Goal: Information Seeking & Learning: Check status

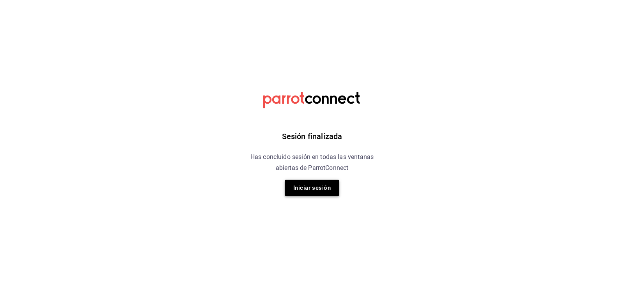
click at [301, 189] on button "Iniciar sesión" at bounding box center [312, 188] width 55 height 16
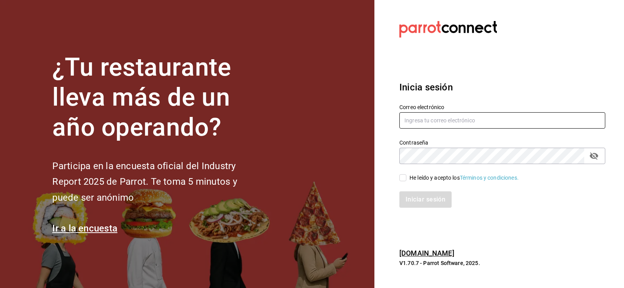
type input "nuevagalicia.sushiexpress@gmail.com"
click at [404, 178] on input "He leído y acepto los Términos y condiciones." at bounding box center [403, 177] width 7 height 7
checkbox input "true"
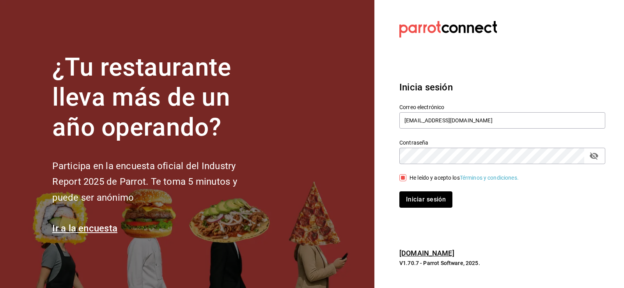
click at [411, 194] on button "Iniciar sesión" at bounding box center [426, 200] width 53 height 16
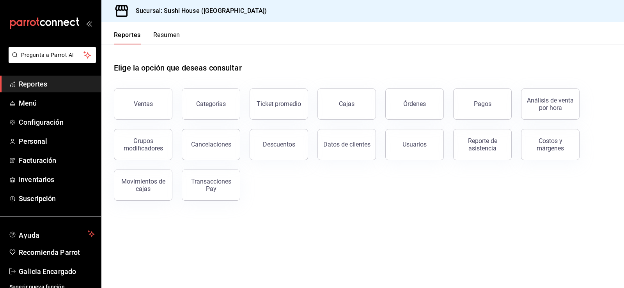
click at [169, 39] on button "Resumen" at bounding box center [166, 37] width 27 height 13
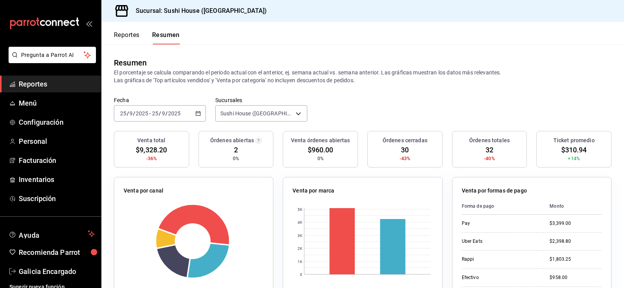
click at [128, 29] on div "Reportes Resumen" at bounding box center [140, 33] width 78 height 23
click at [134, 32] on button "Reportes" at bounding box center [127, 37] width 26 height 13
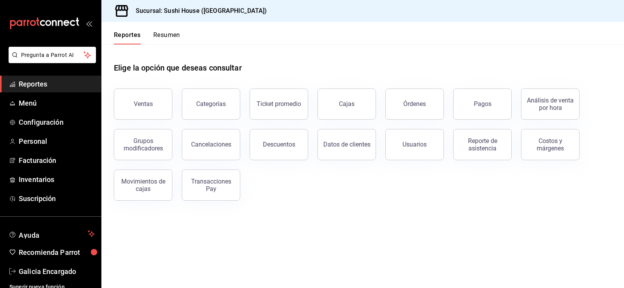
drag, startPoint x: 146, startPoint y: 115, endPoint x: 153, endPoint y: 105, distance: 12.0
click at [147, 115] on button "Ventas" at bounding box center [143, 104] width 59 height 31
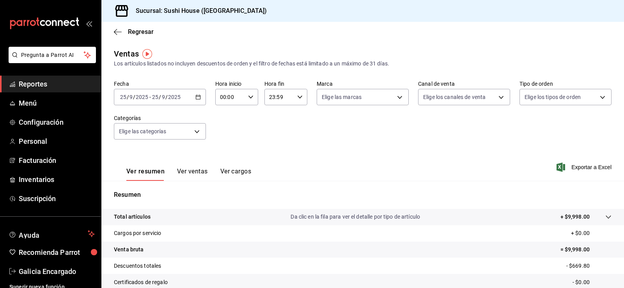
click at [176, 102] on div "[DATE] [DATE] - [DATE] [DATE]" at bounding box center [160, 97] width 92 height 16
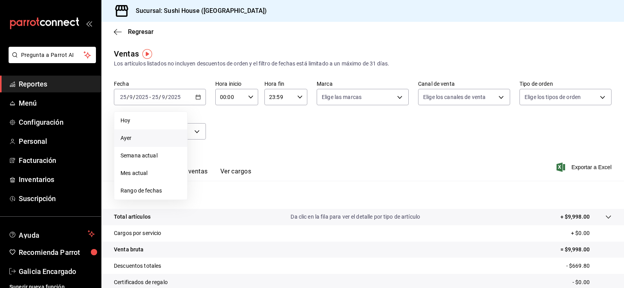
click at [150, 135] on span "Ayer" at bounding box center [151, 138] width 60 height 8
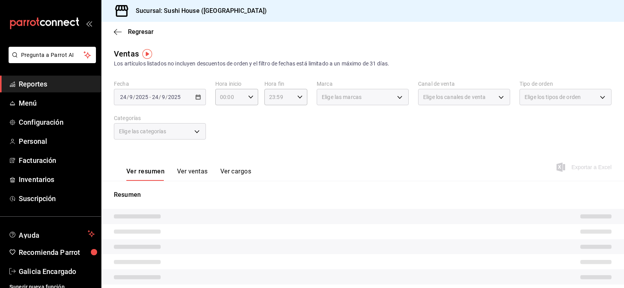
click at [293, 120] on div "Fecha [DATE] [DATE] - [DATE] [DATE] Hora inicio 00:00 Hora inicio Hora fin 23:5…" at bounding box center [363, 114] width 498 height 69
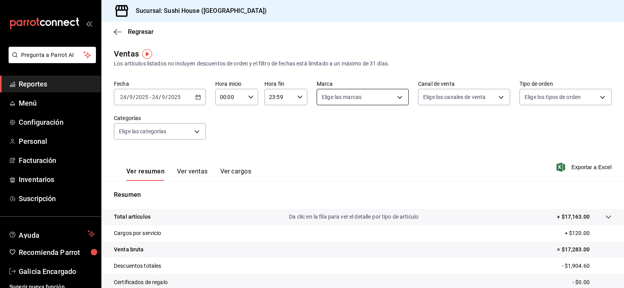
click at [352, 95] on body "Pregunta a Parrot AI Reportes Menú Configuración Personal Facturación Inventari…" at bounding box center [312, 144] width 624 height 288
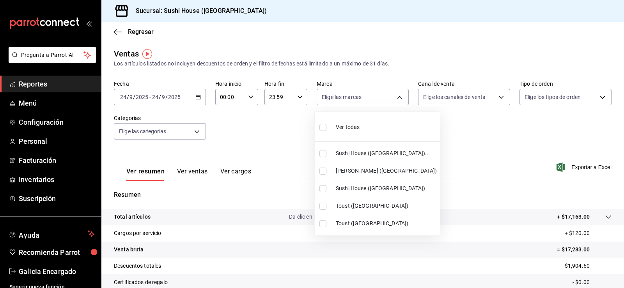
click at [358, 155] on span "Sushi House ([GEOGRAPHIC_DATA]).." at bounding box center [386, 153] width 101 height 8
type input "7dc1bbcc-c854-438a-98a7-f6be28febd34"
checkbox input "true"
click at [360, 191] on span "Sushi House ([GEOGRAPHIC_DATA])" at bounding box center [386, 189] width 101 height 8
type input "7dc1bbcc-c854-438a-98a7-f6be28febd34,fc9d632e-e170-447e-9cd5-70bd0bb3e59f"
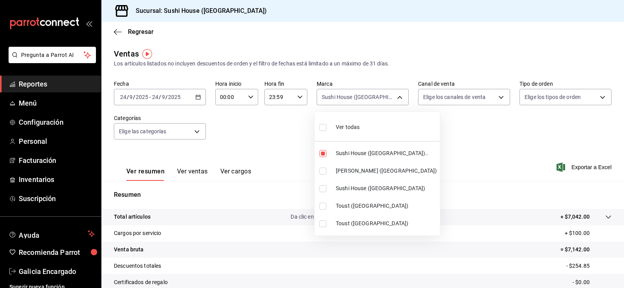
checkbox input "true"
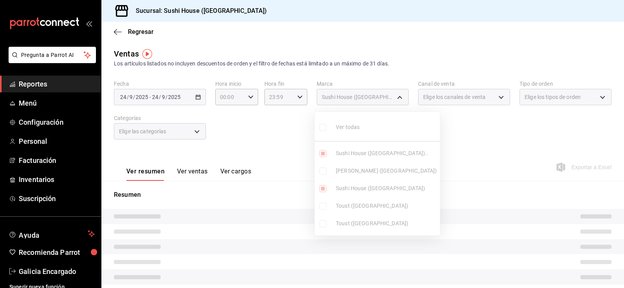
click at [457, 144] on div at bounding box center [312, 144] width 624 height 288
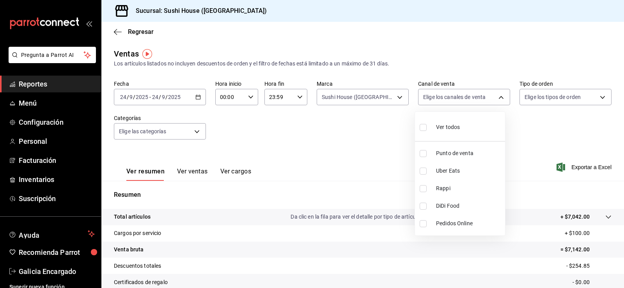
click at [452, 103] on body "Pregunta a Parrot AI Reportes Menú Configuración Personal Facturación Inventari…" at bounding box center [312, 144] width 624 height 288
click at [459, 185] on span "Rappi" at bounding box center [469, 189] width 66 height 8
type input "RAPPI"
checkbox input "true"
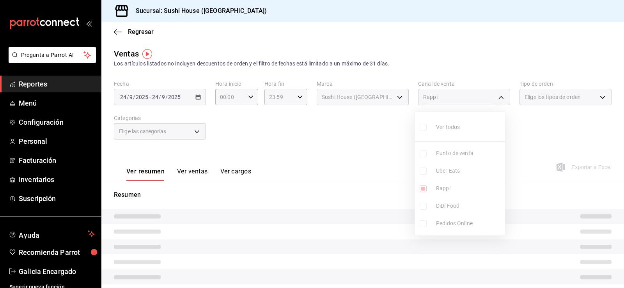
click at [376, 153] on div at bounding box center [312, 144] width 624 height 288
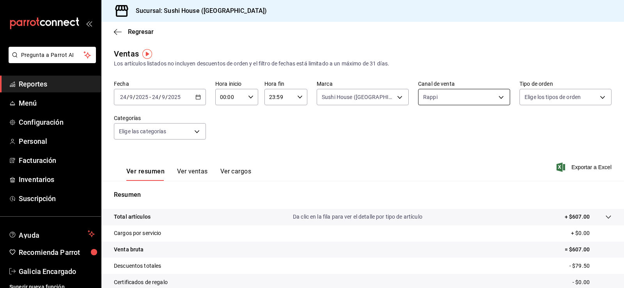
click at [467, 101] on body "Pregunta a Parrot AI Reportes Menú Configuración Personal Facturación Inventari…" at bounding box center [312, 144] width 624 height 288
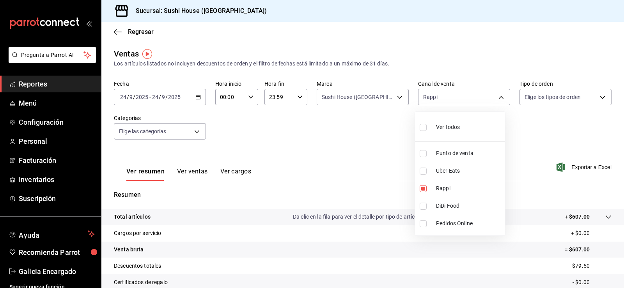
click at [472, 199] on li "DiDi Food" at bounding box center [460, 206] width 90 height 18
type input "RAPPI,DIDI_FOOD"
checkbox input "true"
click at [466, 193] on li "Rappi" at bounding box center [460, 189] width 90 height 18
type input "DIDI_FOOD"
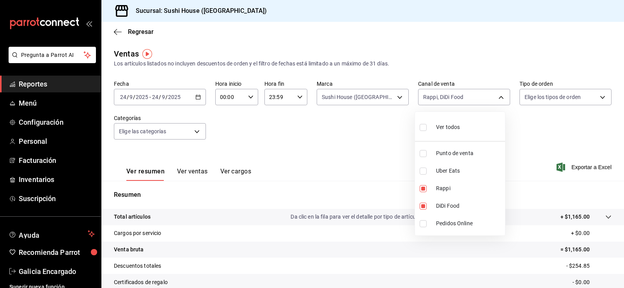
checkbox input "false"
click at [528, 135] on div at bounding box center [312, 144] width 624 height 288
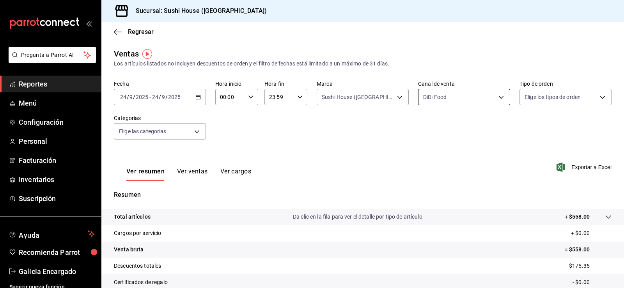
click at [458, 94] on body "Pregunta a Parrot AI Reportes Menú Configuración Personal Facturación Inventari…" at bounding box center [312, 144] width 624 height 288
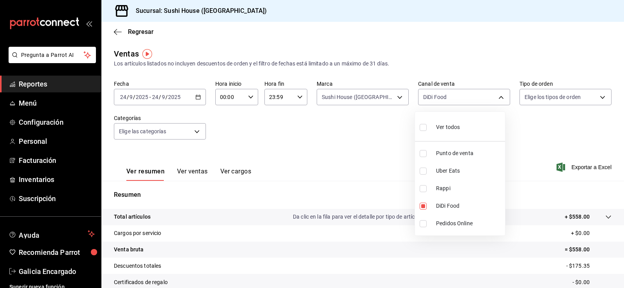
click at [447, 167] on span "Uber Eats" at bounding box center [469, 171] width 66 height 8
type input "DIDI_FOOD,UBER_EATS"
checkbox input "true"
click at [452, 206] on span "DiDi Food" at bounding box center [469, 206] width 66 height 8
type input "UBER_EATS"
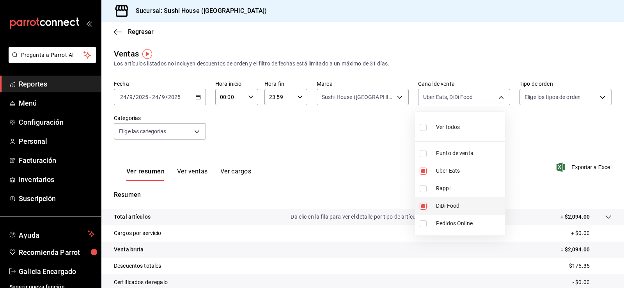
checkbox input "false"
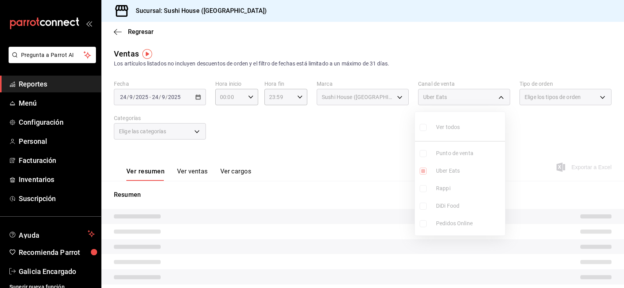
click at [544, 137] on div at bounding box center [312, 144] width 624 height 288
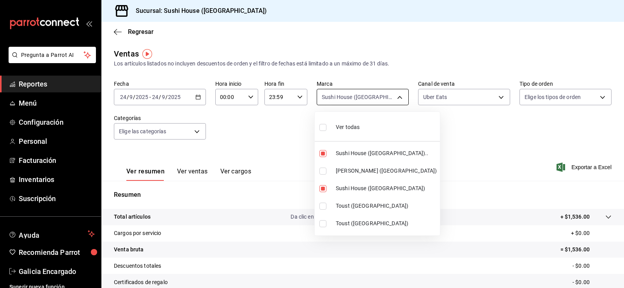
click at [402, 94] on body "Pregunta a Parrot AI Reportes Menú Configuración Personal Facturación Inventari…" at bounding box center [312, 144] width 624 height 288
click at [365, 170] on span "[PERSON_NAME] ([GEOGRAPHIC_DATA])" at bounding box center [386, 171] width 101 height 8
type input "7dc1bbcc-c854-438a-98a7-f6be28febd34,fc9d632e-e170-447e-9cd5-70bd0bb3e59f,74f61…"
checkbox input "true"
click at [361, 155] on span "Sushi House ([GEOGRAPHIC_DATA]).." at bounding box center [386, 153] width 101 height 8
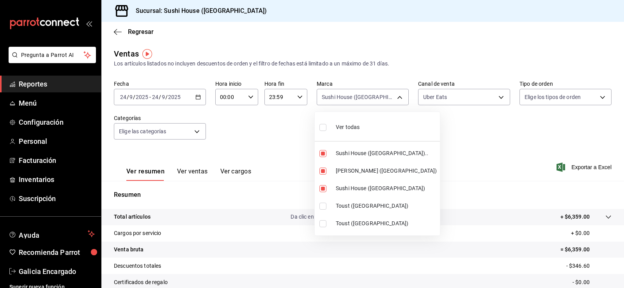
type input "fc9d632e-e170-447e-9cd5-70bd0bb3e59f,74f618c1-62af-4f1c-9f59-932c5bb3cccb"
checkbox input "false"
click at [378, 183] on li "Sushi House ([GEOGRAPHIC_DATA])" at bounding box center [377, 189] width 125 height 18
type input "74f618c1-62af-4f1c-9f59-932c5bb3cccb"
checkbox input "false"
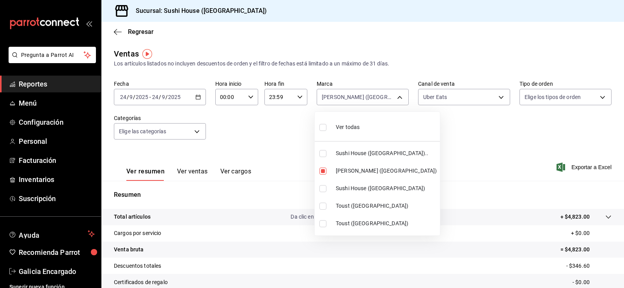
click at [479, 152] on div at bounding box center [312, 144] width 624 height 288
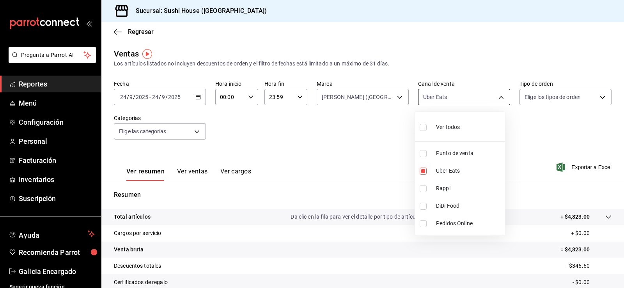
click at [447, 98] on body "Pregunta a Parrot AI Reportes Menú Configuración Personal Facturación Inventari…" at bounding box center [312, 144] width 624 height 288
click at [460, 206] on span "DiDi Food" at bounding box center [469, 206] width 66 height 8
type input "UBER_EATS,DIDI_FOOD"
checkbox input "true"
click at [449, 175] on span "Uber Eats" at bounding box center [469, 171] width 66 height 8
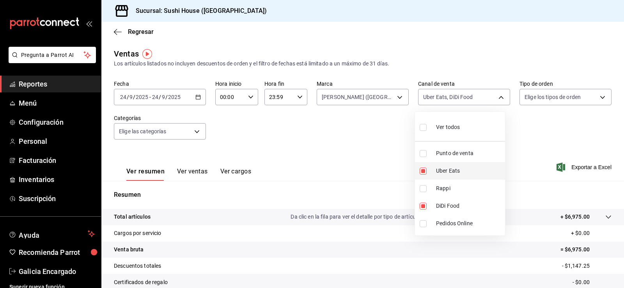
type input "DIDI_FOOD"
checkbox input "false"
click at [569, 142] on div at bounding box center [312, 144] width 624 height 288
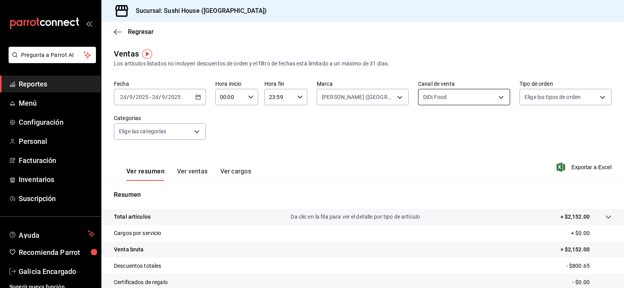
click at [473, 100] on body "Pregunta a Parrot AI Reportes Menú Configuración Personal Facturación Inventari…" at bounding box center [312, 144] width 624 height 288
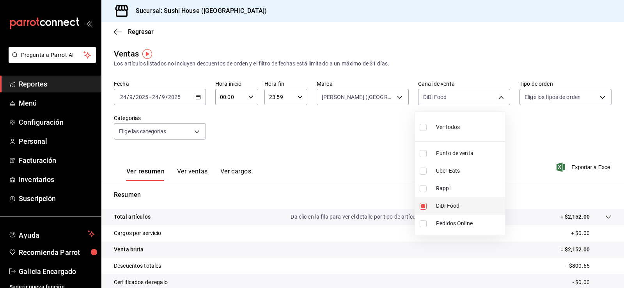
drag, startPoint x: 470, startPoint y: 186, endPoint x: 471, endPoint y: 197, distance: 11.3
click at [470, 187] on span "Rappi" at bounding box center [469, 189] width 66 height 8
type input "DIDI_FOOD,RAPPI"
checkbox input "true"
click at [455, 206] on span "DiDi Food" at bounding box center [469, 206] width 66 height 8
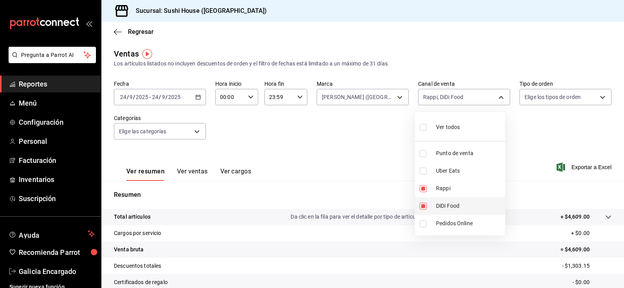
type input "RAPPI"
checkbox input "false"
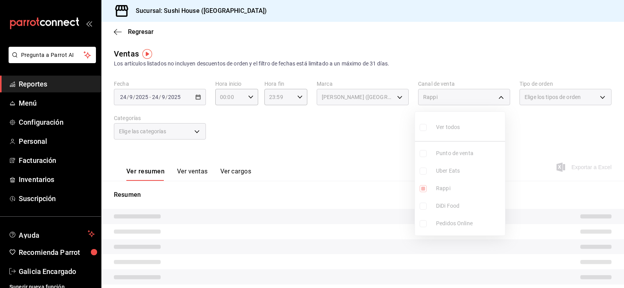
click at [535, 129] on div at bounding box center [312, 144] width 624 height 288
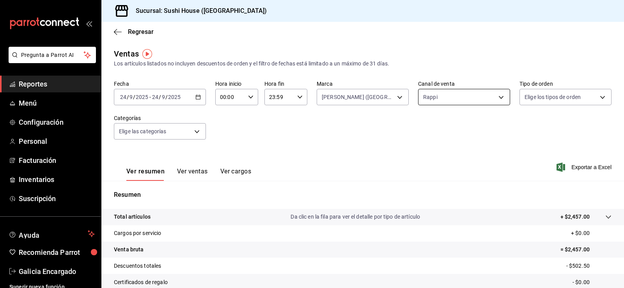
click at [484, 104] on body "Pregunta a Parrot AI Reportes Menú Configuración Personal Facturación Inventari…" at bounding box center [312, 144] width 624 height 288
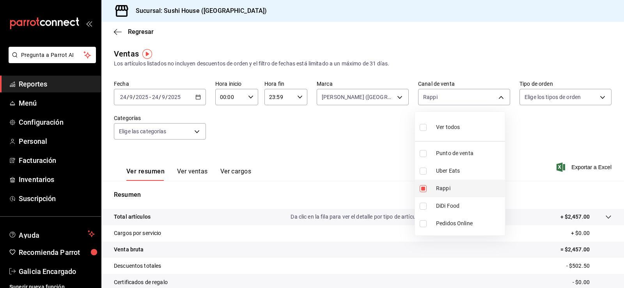
click at [445, 193] on li "Rappi" at bounding box center [460, 189] width 90 height 18
checkbox input "false"
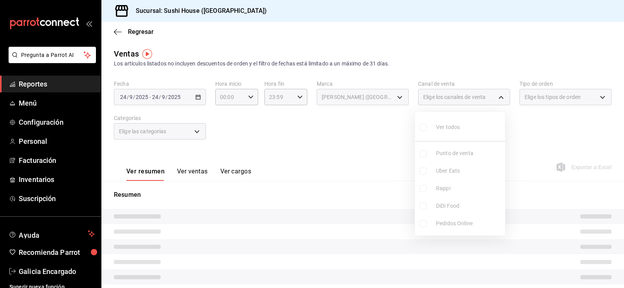
click at [548, 133] on div at bounding box center [312, 144] width 624 height 288
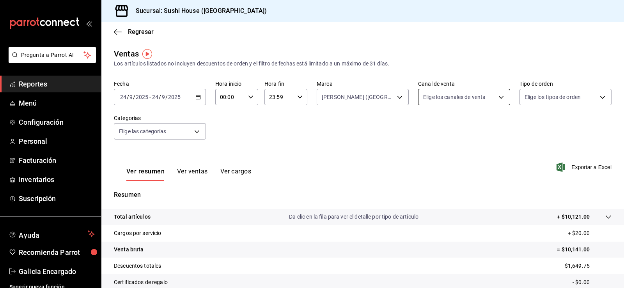
click at [475, 96] on body "Pregunta a Parrot AI Reportes Menú Configuración Personal Facturación Inventari…" at bounding box center [312, 144] width 624 height 288
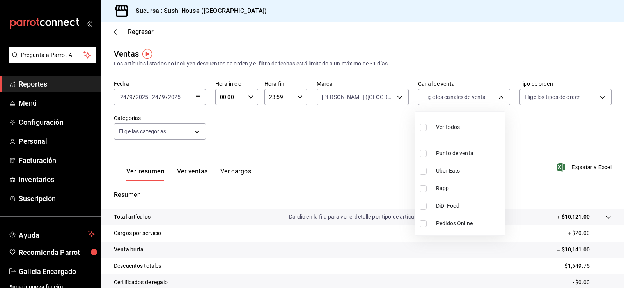
click at [578, 138] on div at bounding box center [312, 144] width 624 height 288
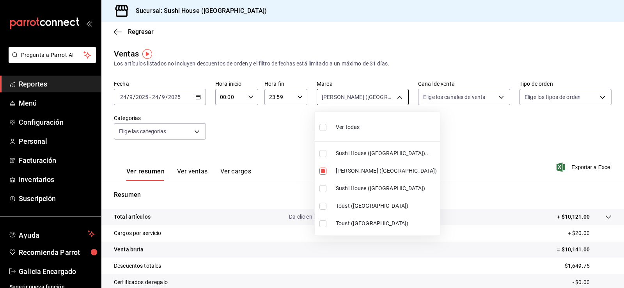
click at [391, 93] on body "Pregunta a Parrot AI Reportes Menú Configuración Personal Facturación Inventari…" at bounding box center [312, 144] width 624 height 288
click at [375, 123] on li "Ver todas" at bounding box center [377, 126] width 125 height 23
type input "7dc1bbcc-c854-438a-98a7-f6be28febd34,74f618c1-62af-4f1c-9f59-932c5bb3cccb,fc9d6…"
checkbox input "true"
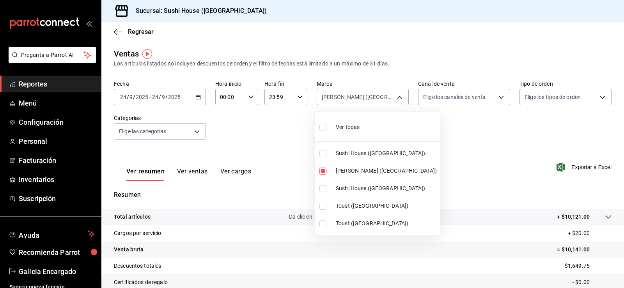
checkbox input "true"
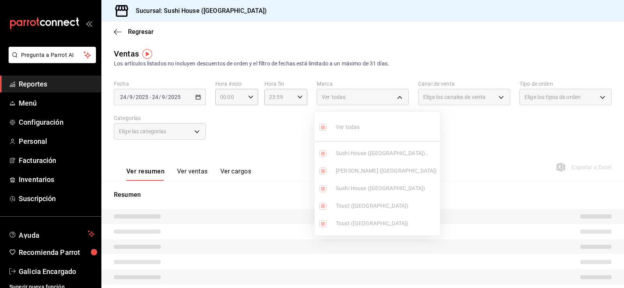
click at [520, 118] on div at bounding box center [312, 144] width 624 height 288
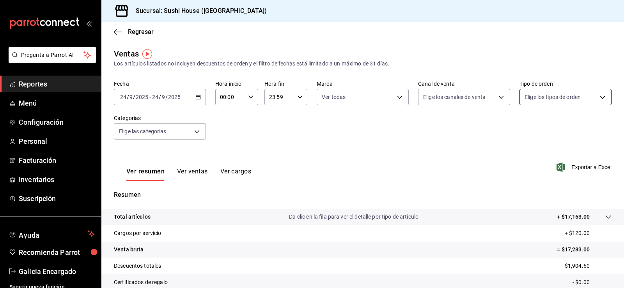
click at [538, 101] on body "Pregunta a Parrot AI Reportes Menú Configuración Personal Facturación Inventari…" at bounding box center [312, 144] width 624 height 288
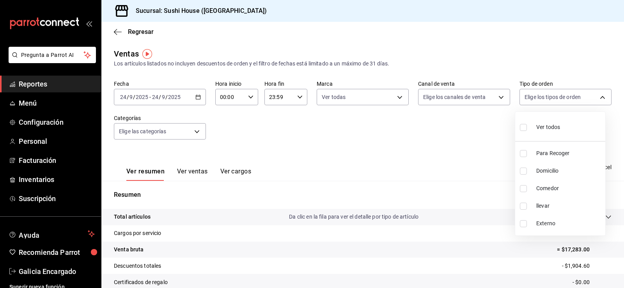
click at [545, 171] on span "Domicilio" at bounding box center [570, 171] width 66 height 8
type input "c813e250-a487-4472-927d-f84c1c5aa0d0"
checkbox input "true"
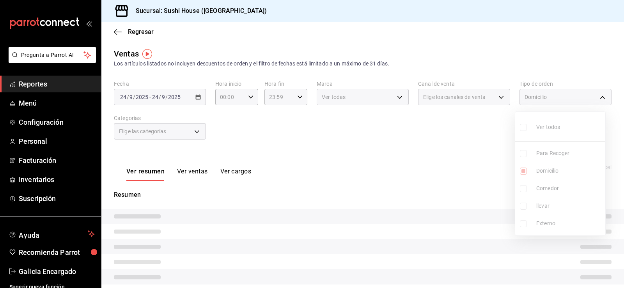
click at [445, 138] on div at bounding box center [312, 144] width 624 height 288
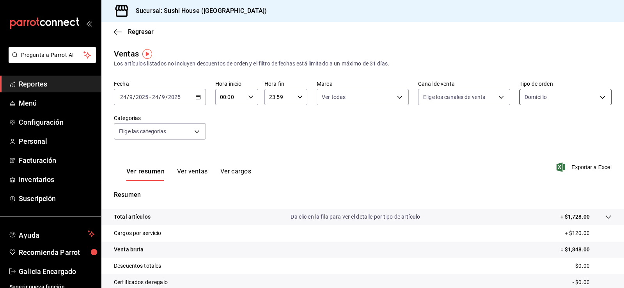
click at [548, 98] on body "Pregunta a Parrot AI Reportes Menú Configuración Personal Facturación Inventari…" at bounding box center [312, 144] width 624 height 288
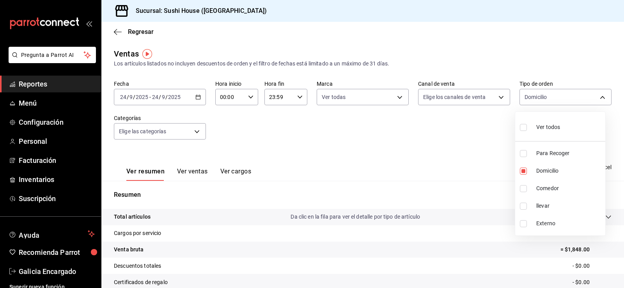
click at [528, 128] on label at bounding box center [525, 127] width 10 height 11
click at [527, 128] on input "checkbox" at bounding box center [523, 127] width 7 height 7
checkbox input "false"
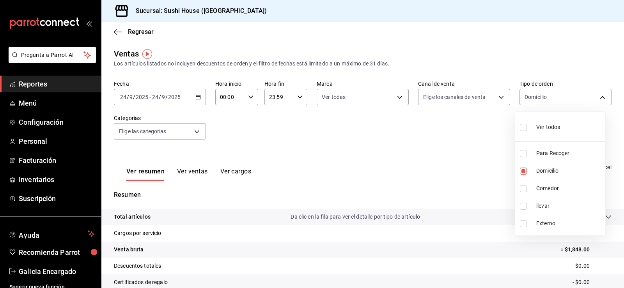
checkbox input "false"
click at [526, 128] on input "checkbox" at bounding box center [523, 127] width 7 height 7
checkbox input "true"
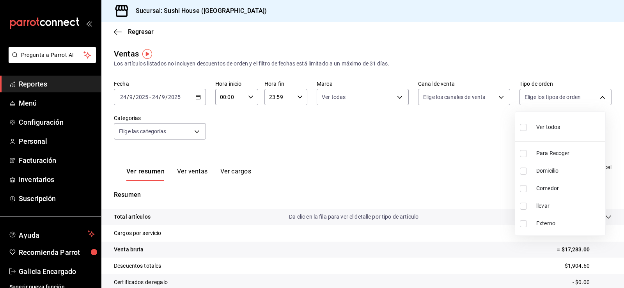
type input "9d316b26-ed3c-41d9-ac2e-659a84dac7c1,c813e250-a487-4472-927d-f84c1c5aa0d0,53da9…"
checkbox input "true"
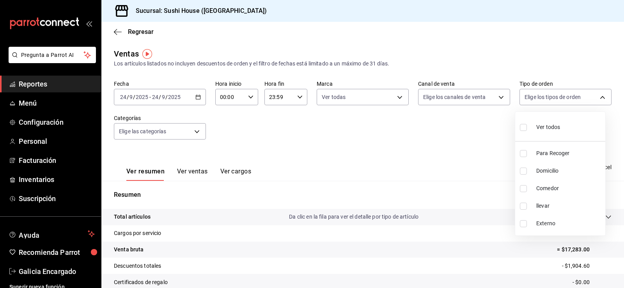
checkbox input "true"
click at [481, 134] on div at bounding box center [312, 144] width 624 height 288
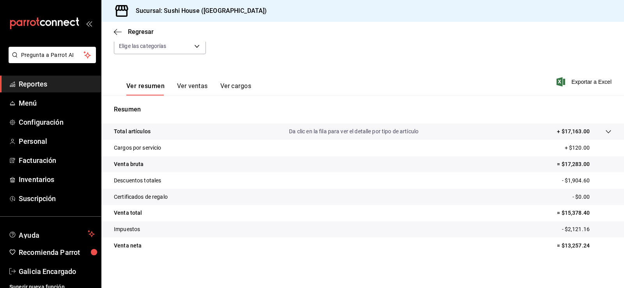
scroll to position [7, 0]
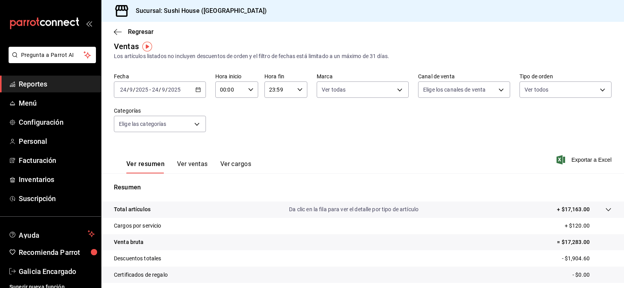
click at [194, 96] on div "[DATE] [DATE] - [DATE] [DATE]" at bounding box center [160, 90] width 92 height 16
click at [155, 112] on span "Hoy" at bounding box center [151, 113] width 60 height 8
click at [288, 130] on div "Fecha [DATE] [DATE] - [DATE] [DATE] Hora inicio 00:00 Hora inicio Hora fin 23:5…" at bounding box center [363, 107] width 498 height 69
click at [144, 32] on span "Regresar" at bounding box center [141, 31] width 26 height 7
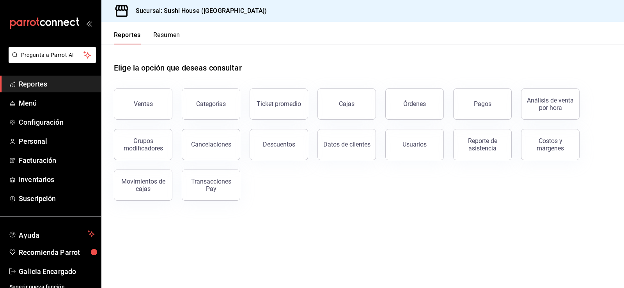
click at [168, 39] on button "Resumen" at bounding box center [166, 37] width 27 height 13
